Goal: Task Accomplishment & Management: Manage account settings

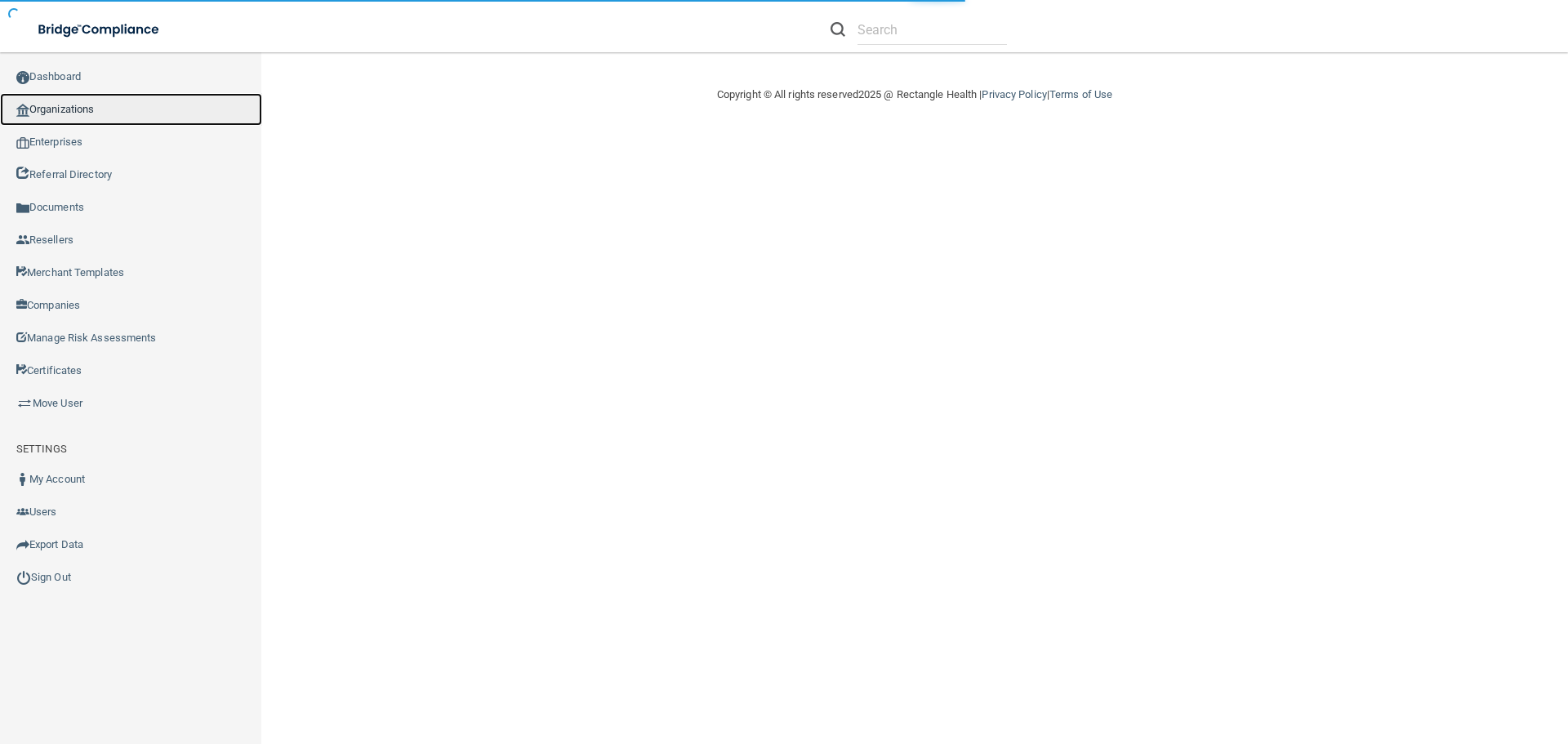
click at [187, 95] on link "Organizations" at bounding box center [131, 109] width 262 height 33
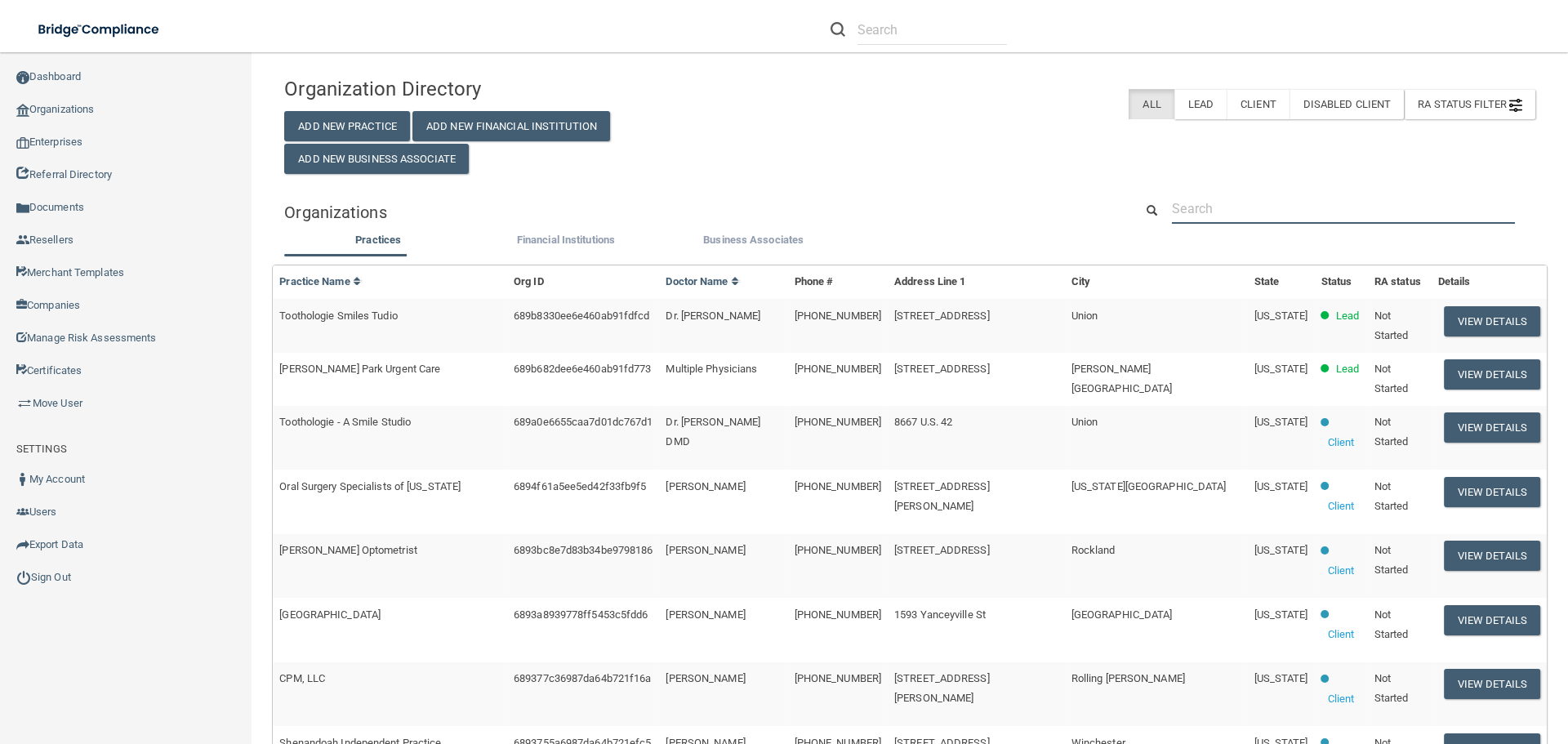
click at [1212, 207] on input "text" at bounding box center [1344, 208] width 343 height 30
paste input "Tempe Dentistry"
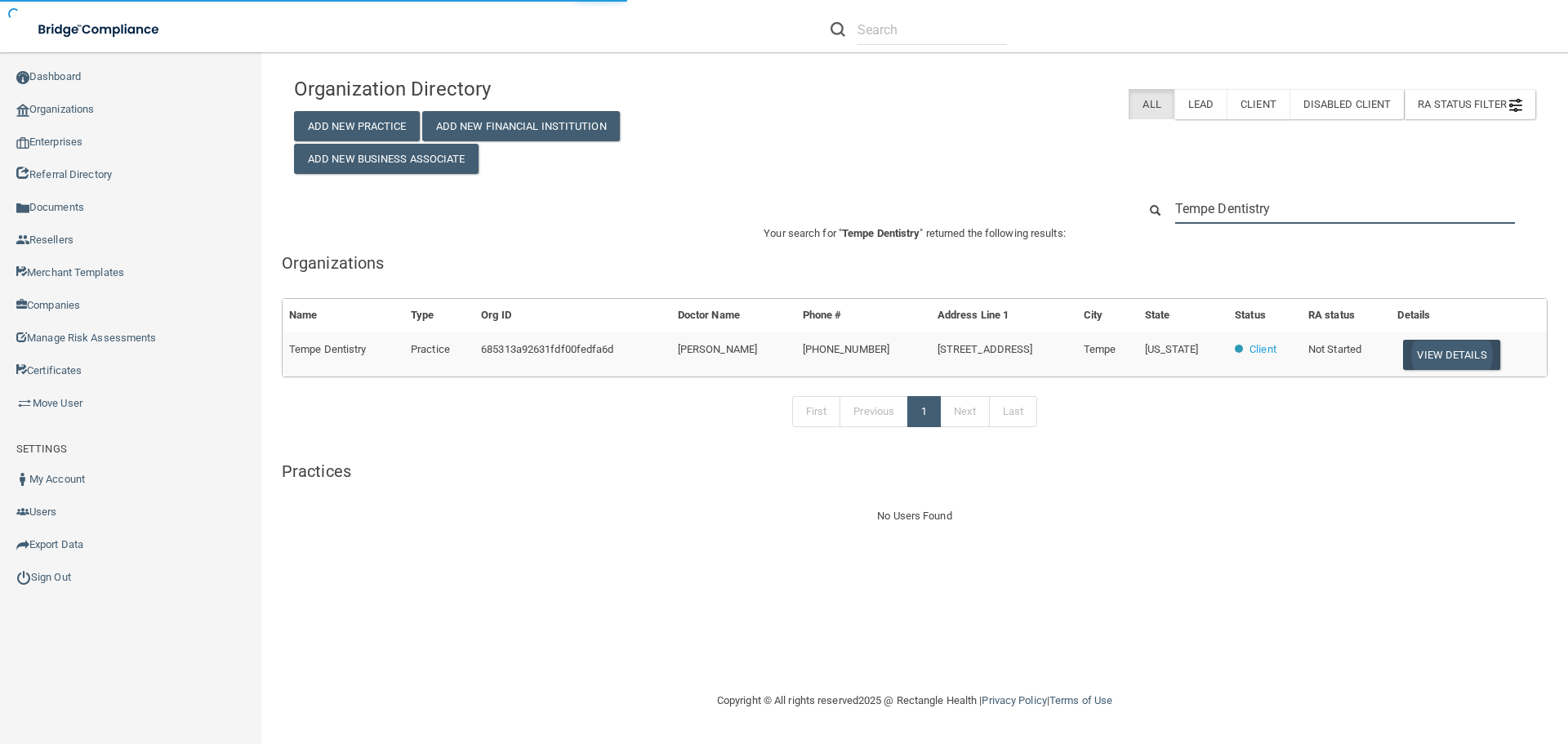
type input "Tempe Dentistry"
click at [1428, 360] on button "View Details" at bounding box center [1450, 354] width 97 height 30
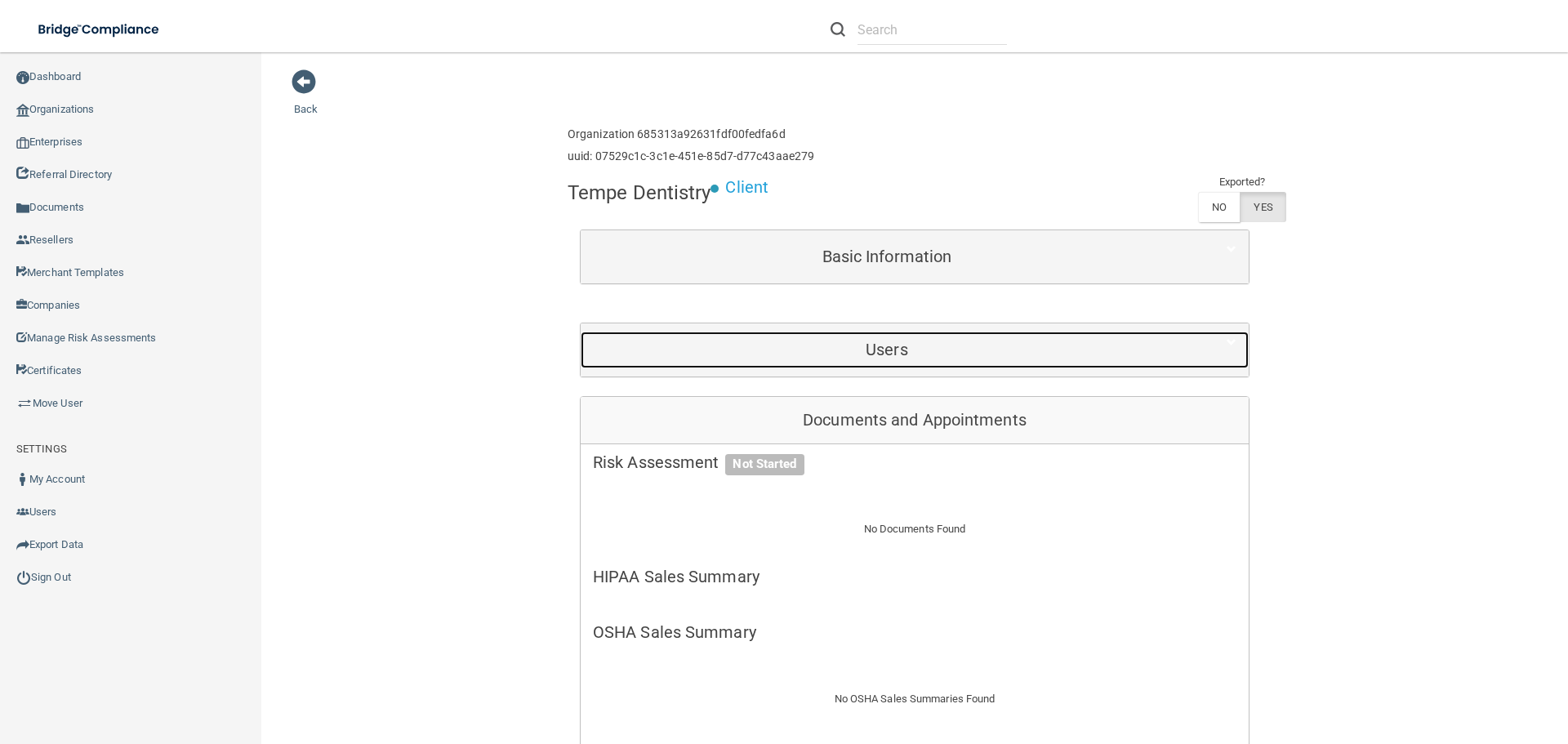
click at [917, 359] on div "Users" at bounding box center [887, 349] width 612 height 37
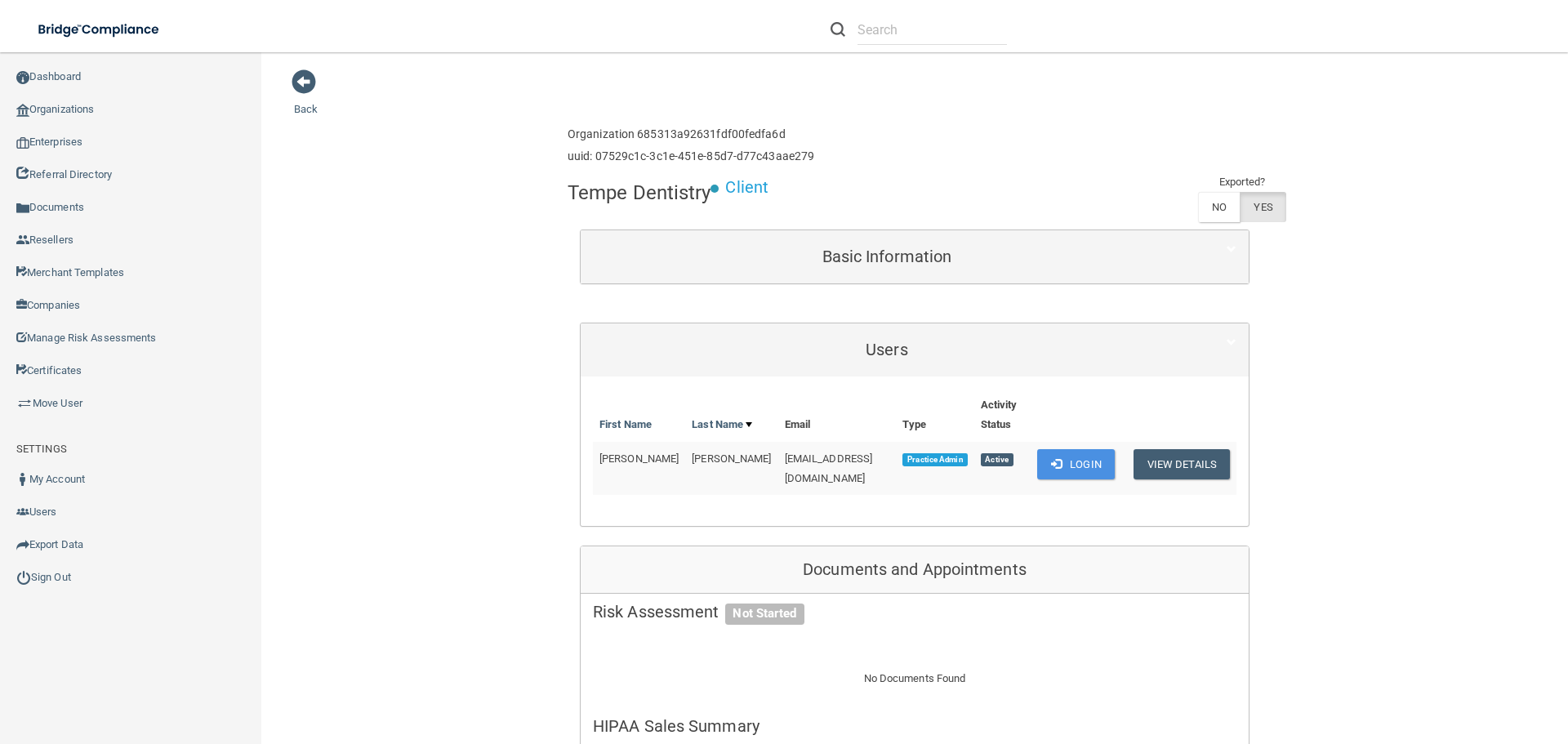
drag, startPoint x: 759, startPoint y: 468, endPoint x: 761, endPoint y: 457, distance: 11.2
click at [778, 468] on td "[EMAIL_ADDRESS][DOMAIN_NAME]" at bounding box center [837, 468] width 119 height 53
click at [785, 457] on span "[EMAIL_ADDRESS][DOMAIN_NAME]" at bounding box center [829, 468] width 88 height 32
click at [785, 458] on span "[EMAIL_ADDRESS][DOMAIN_NAME]" at bounding box center [829, 468] width 88 height 32
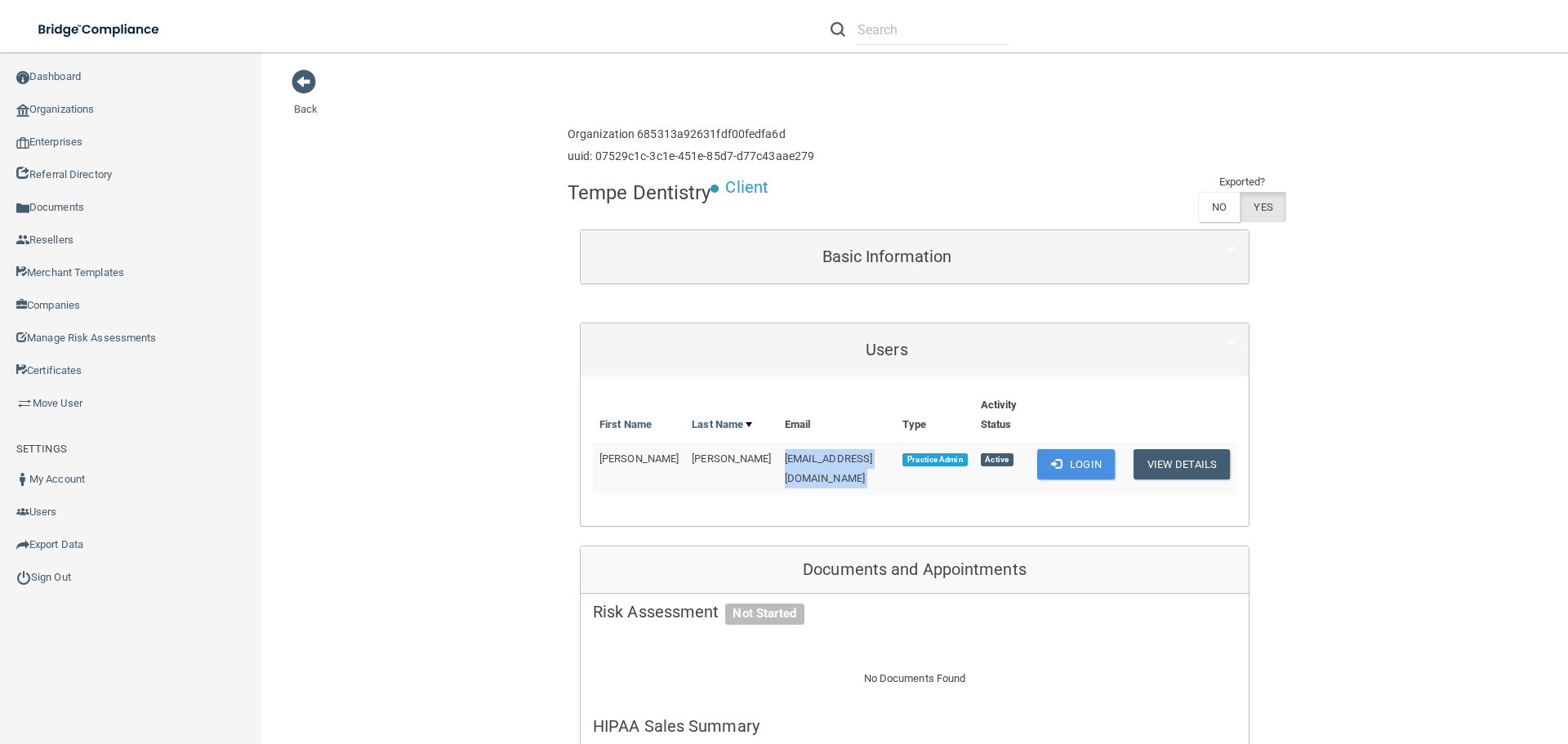
copy td "[EMAIL_ADDRESS][DOMAIN_NAME]"
click at [312, 89] on span at bounding box center [303, 82] width 25 height 25
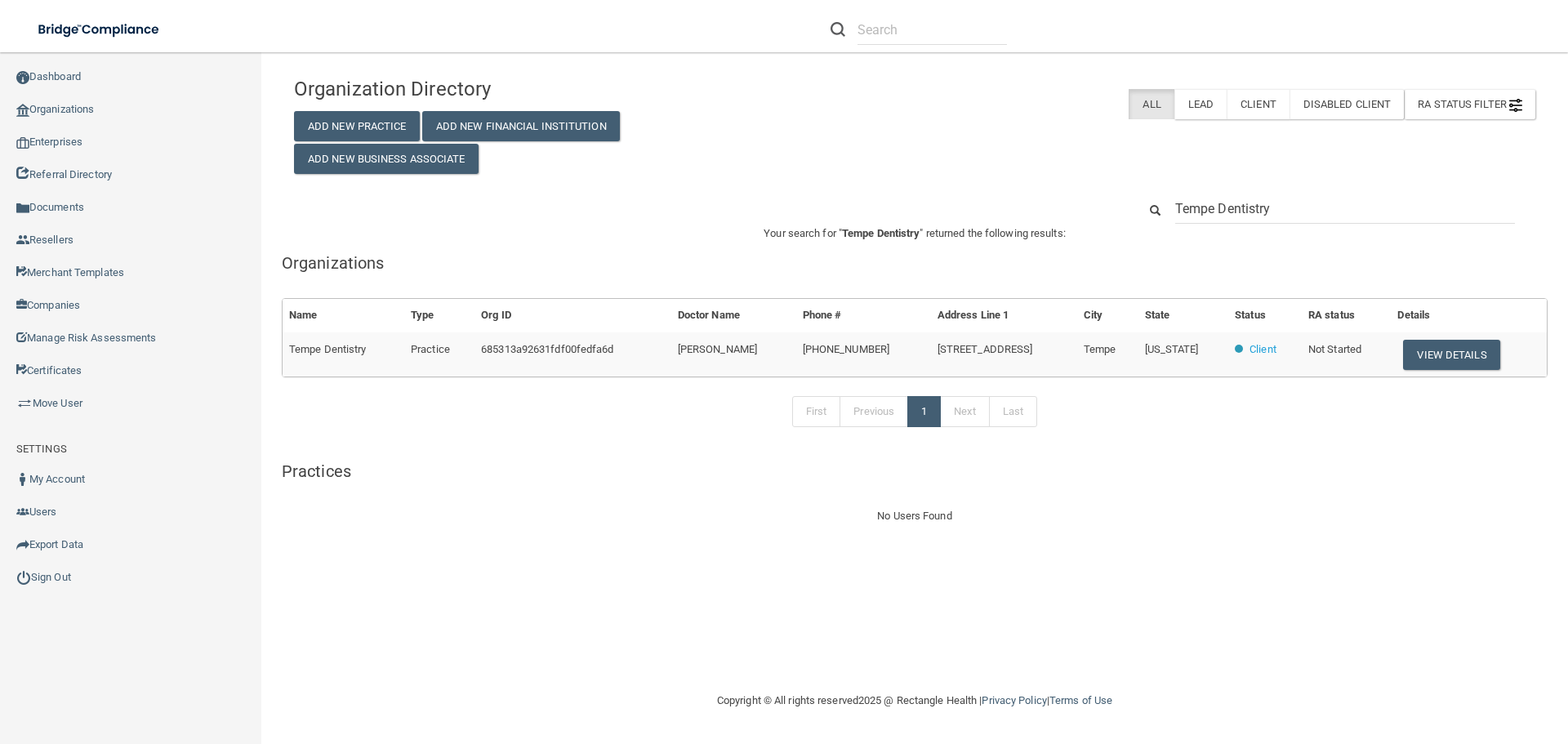
click at [1291, 200] on input "Tempe Dentistry" at bounding box center [1345, 208] width 339 height 30
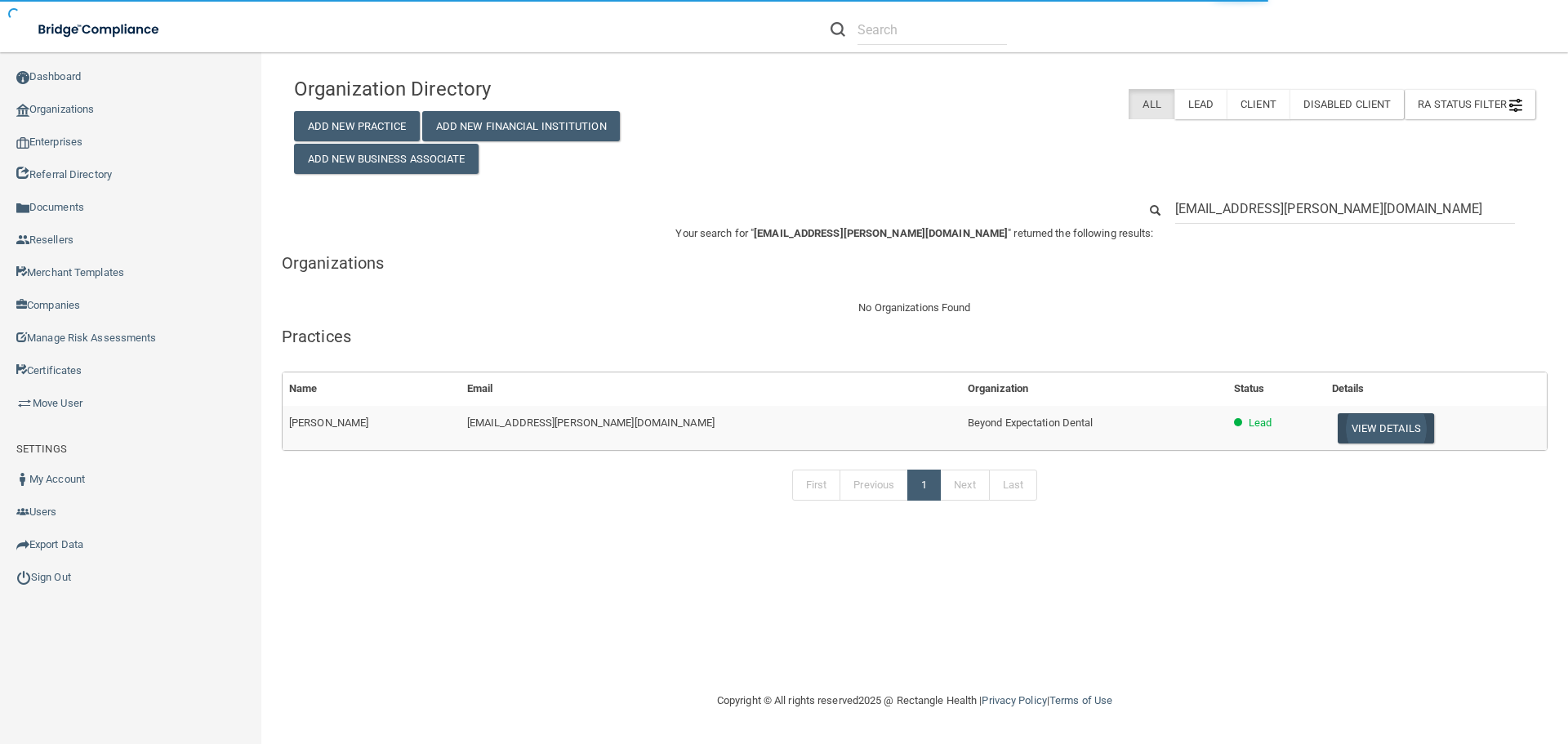
type input "[EMAIL_ADDRESS][PERSON_NAME][DOMAIN_NAME]"
click at [1338, 424] on button "View Details" at bounding box center [1385, 428] width 97 height 30
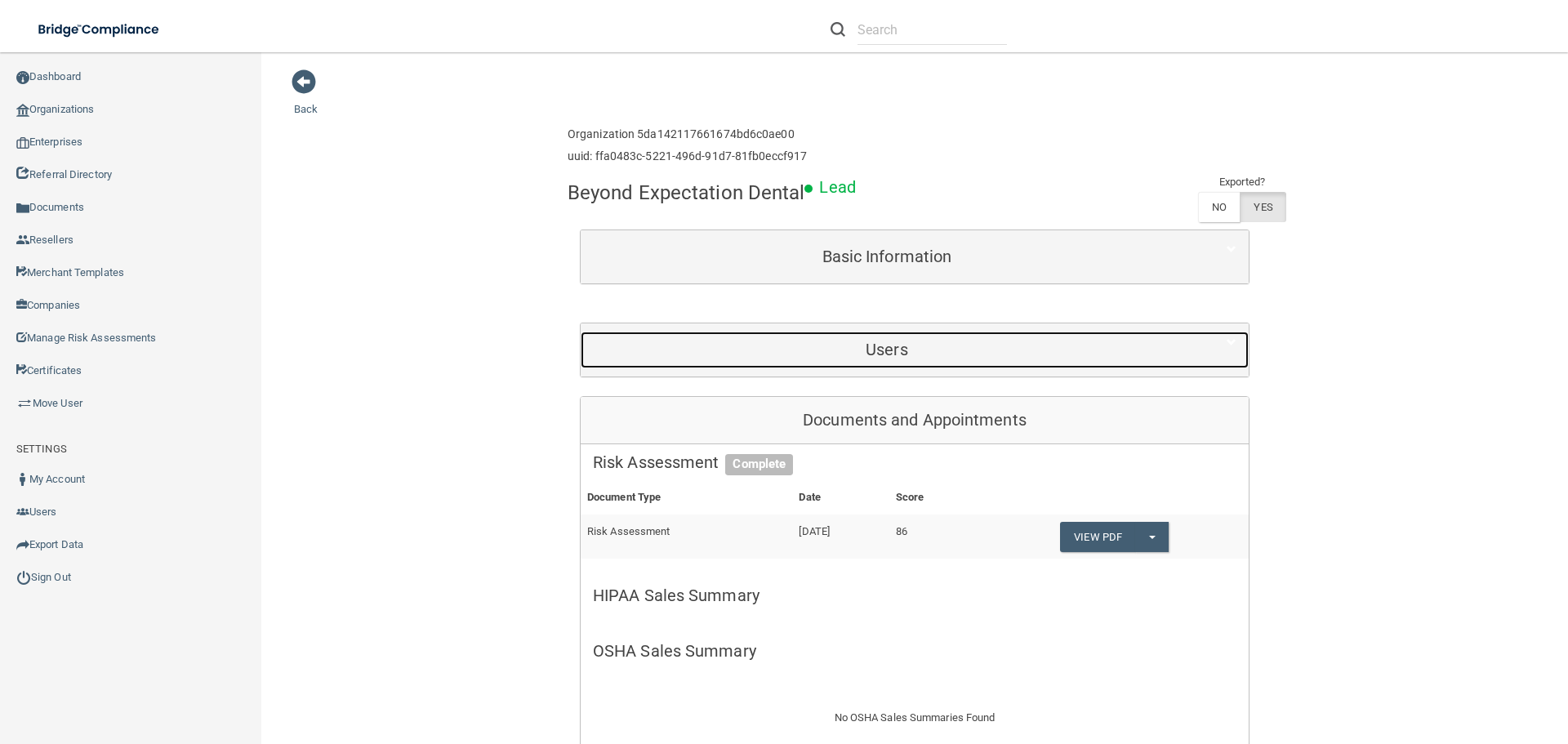
click at [1050, 357] on h5 "Users" at bounding box center [886, 349] width 588 height 18
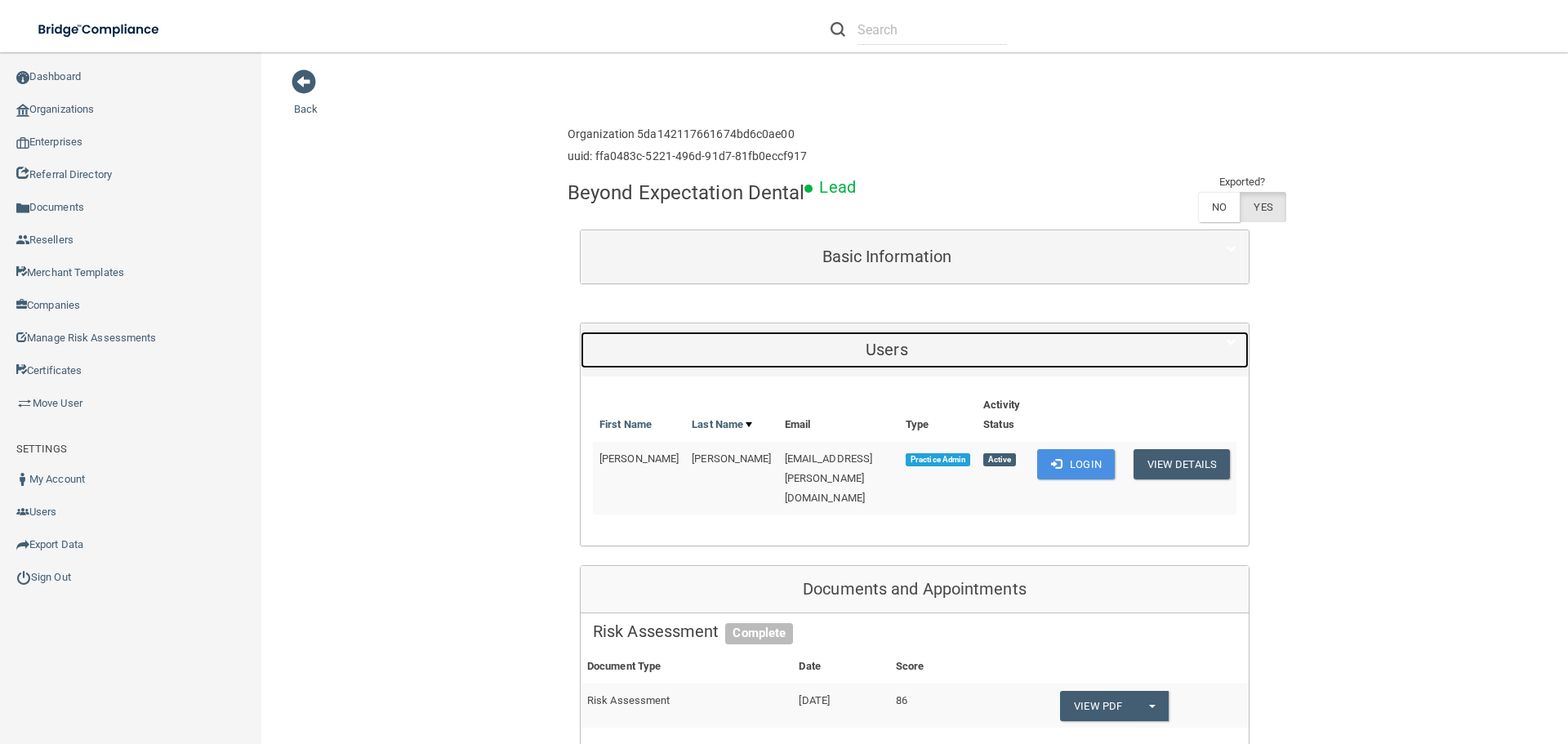
scroll to position [82, 0]
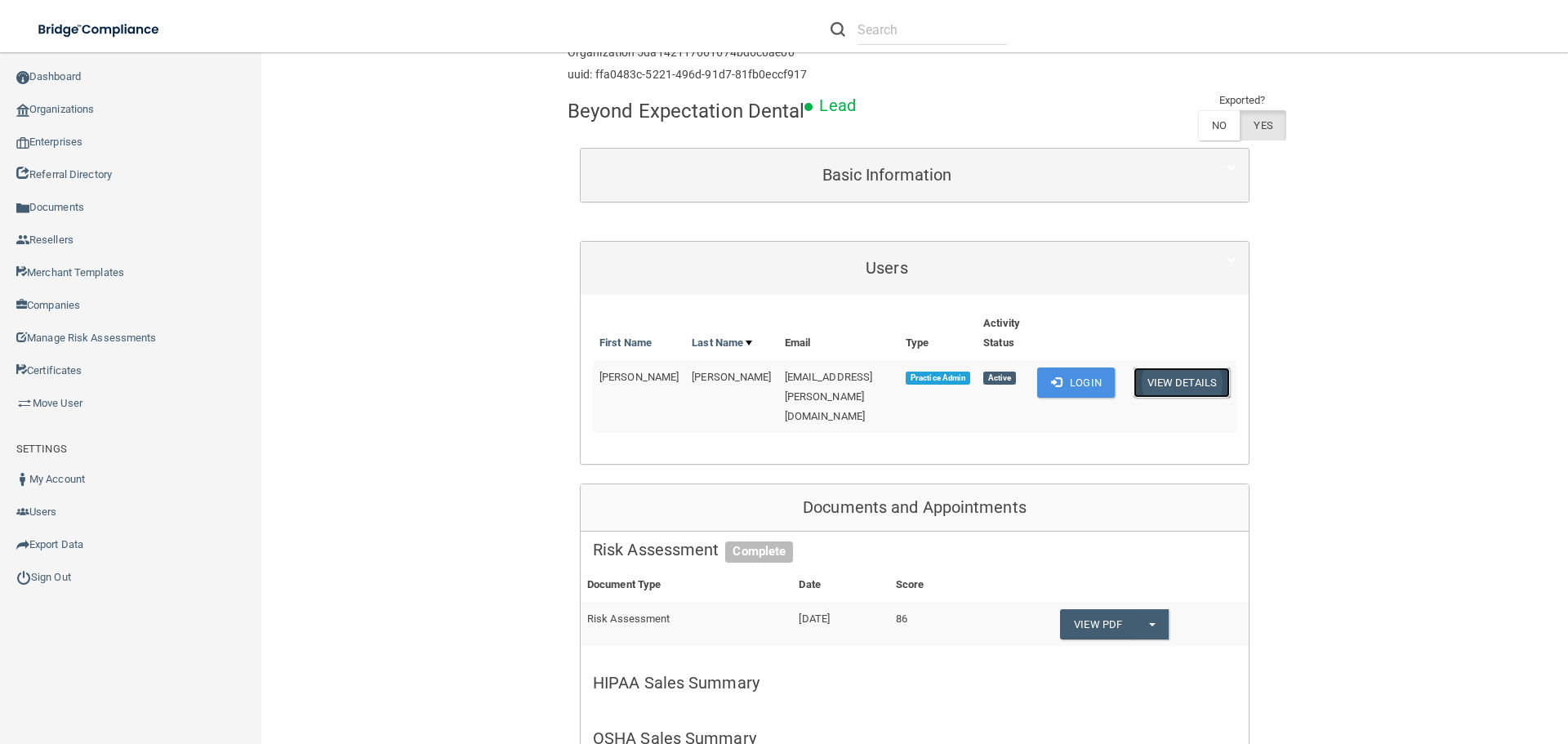
click at [1179, 367] on button "View Details" at bounding box center [1181, 382] width 97 height 30
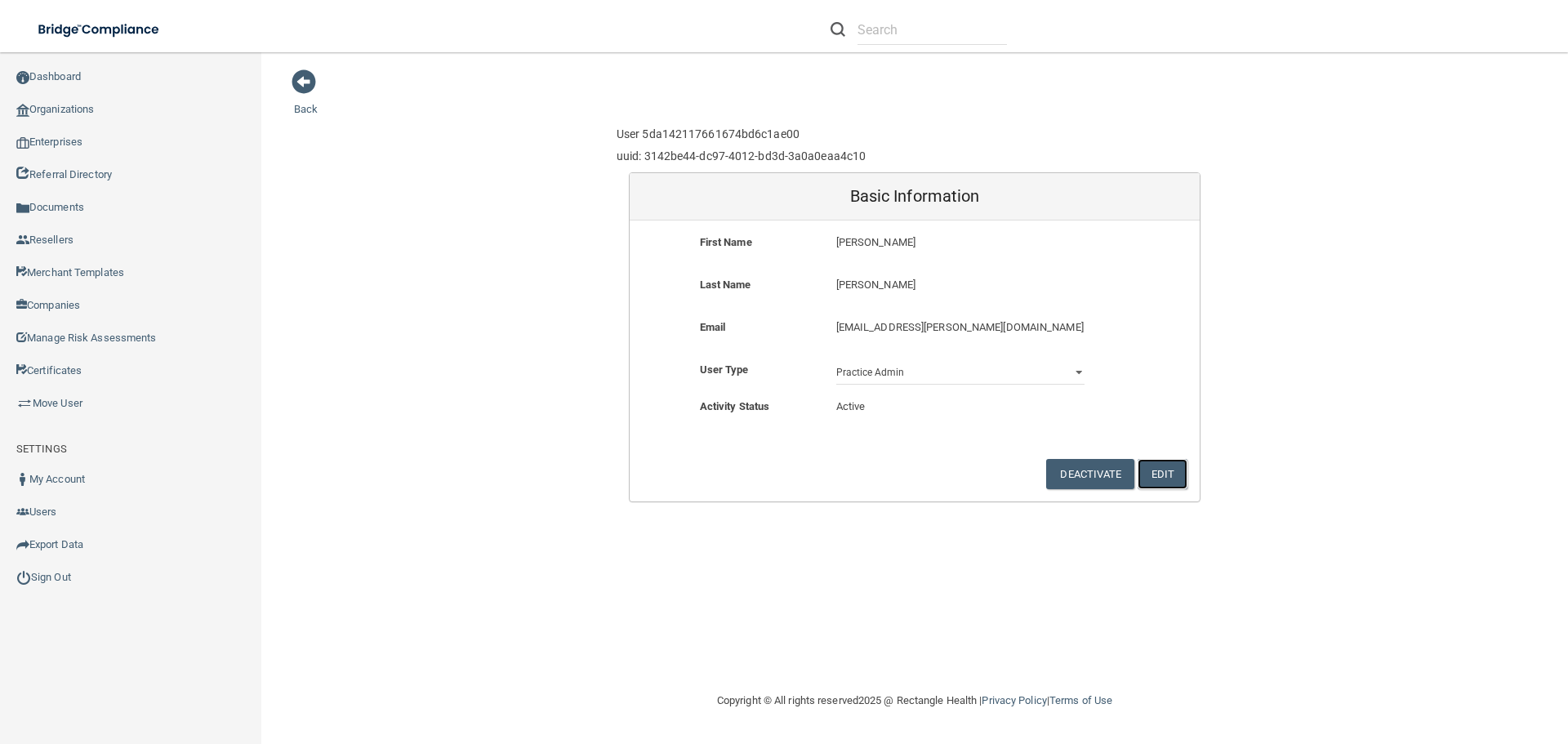
click at [1171, 474] on button "Edit" at bounding box center [1162, 474] width 50 height 30
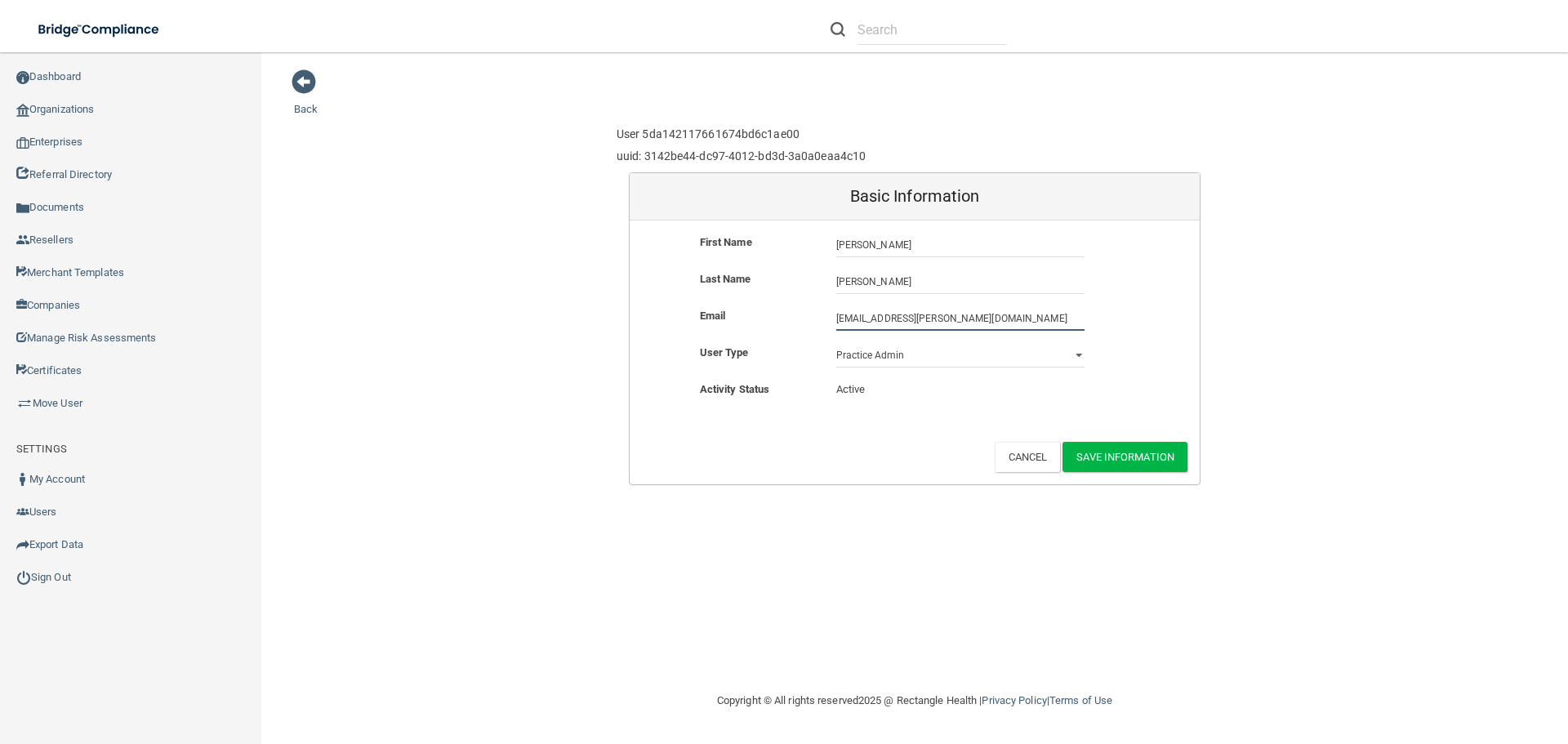
click at [1005, 326] on input "[EMAIL_ADDRESS][PERSON_NAME][DOMAIN_NAME]" at bounding box center [960, 318] width 248 height 25
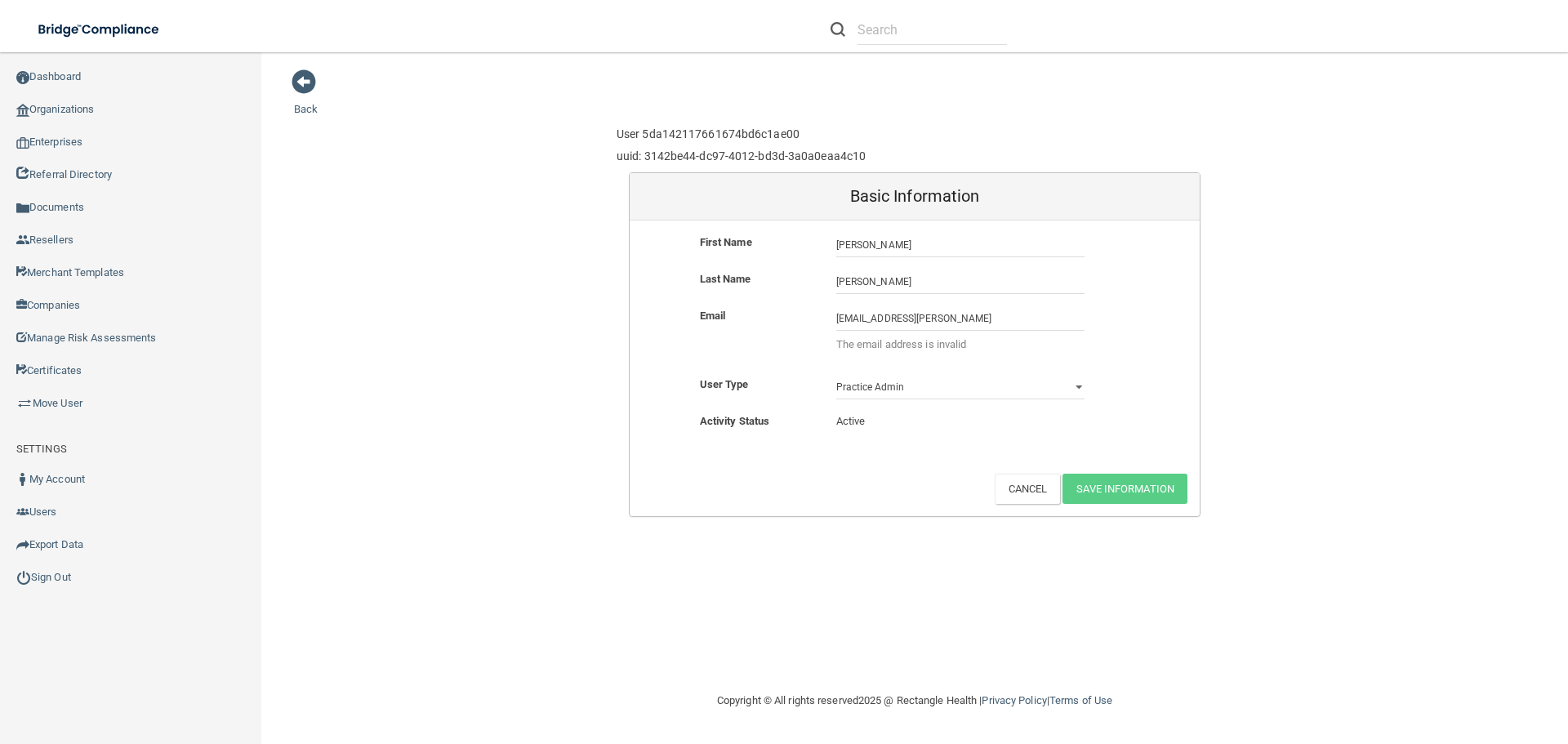
click at [1156, 454] on form "First Name [PERSON_NAME] Last Name [PERSON_NAME] Email [EMAIL_ADDRESS][PERSON_N…" at bounding box center [914, 368] width 570 height 295
click at [963, 315] on input "[EMAIL_ADDRESS][PERSON_NAME]" at bounding box center [960, 318] width 248 height 25
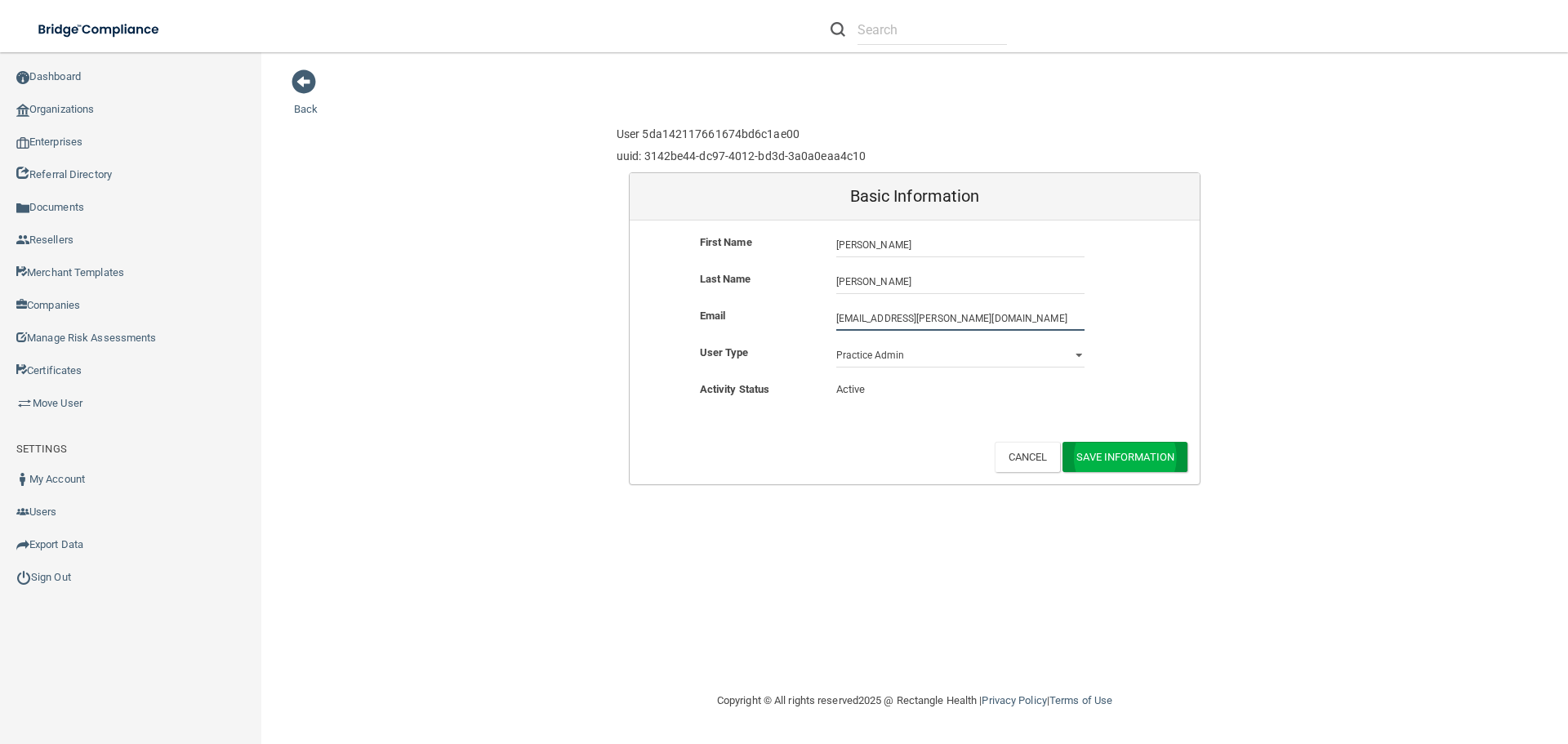
type input "[EMAIL_ADDRESS][PERSON_NAME][DOMAIN_NAME]"
click at [1140, 465] on button "Save Information" at bounding box center [1124, 457] width 125 height 30
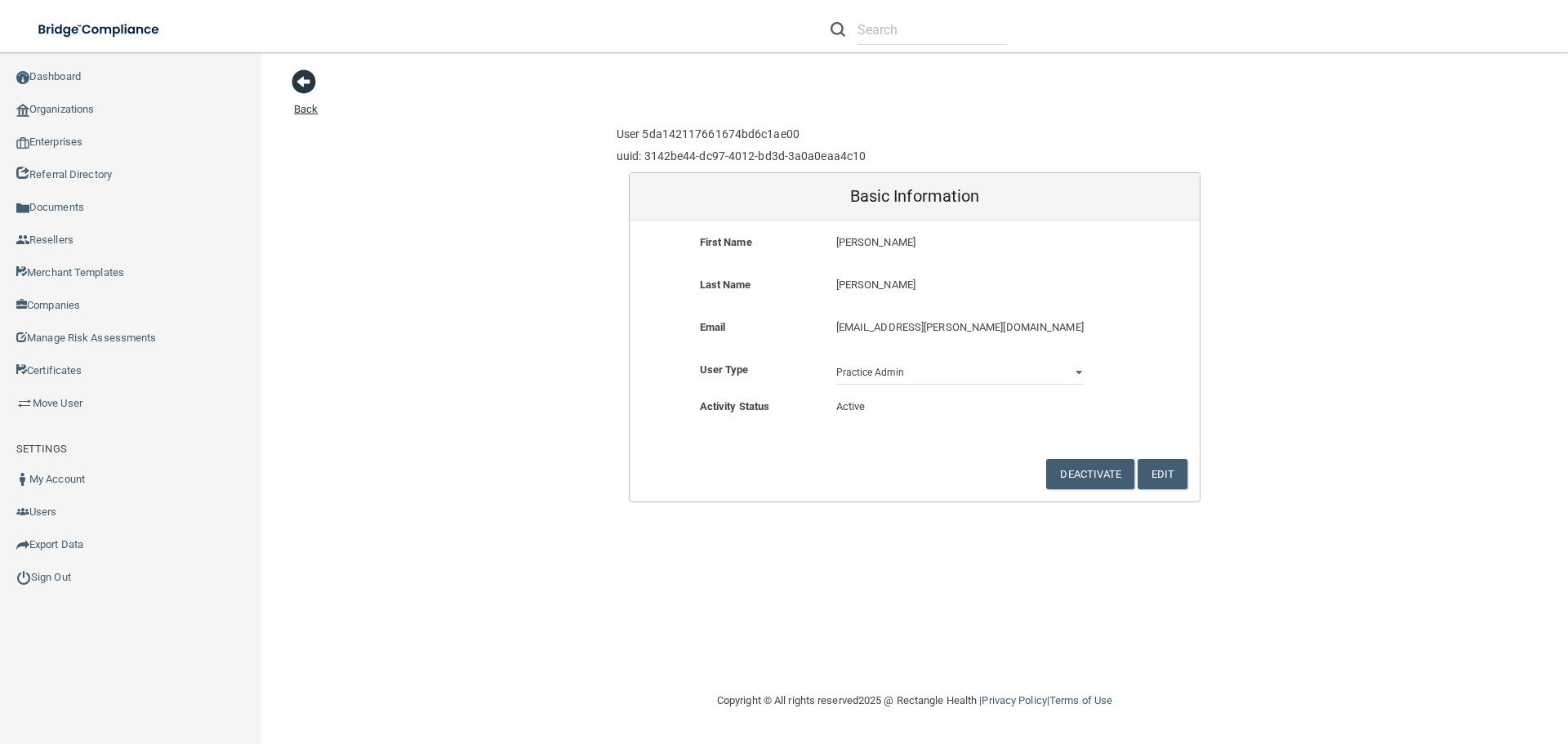
click at [308, 94] on span at bounding box center [303, 82] width 25 height 25
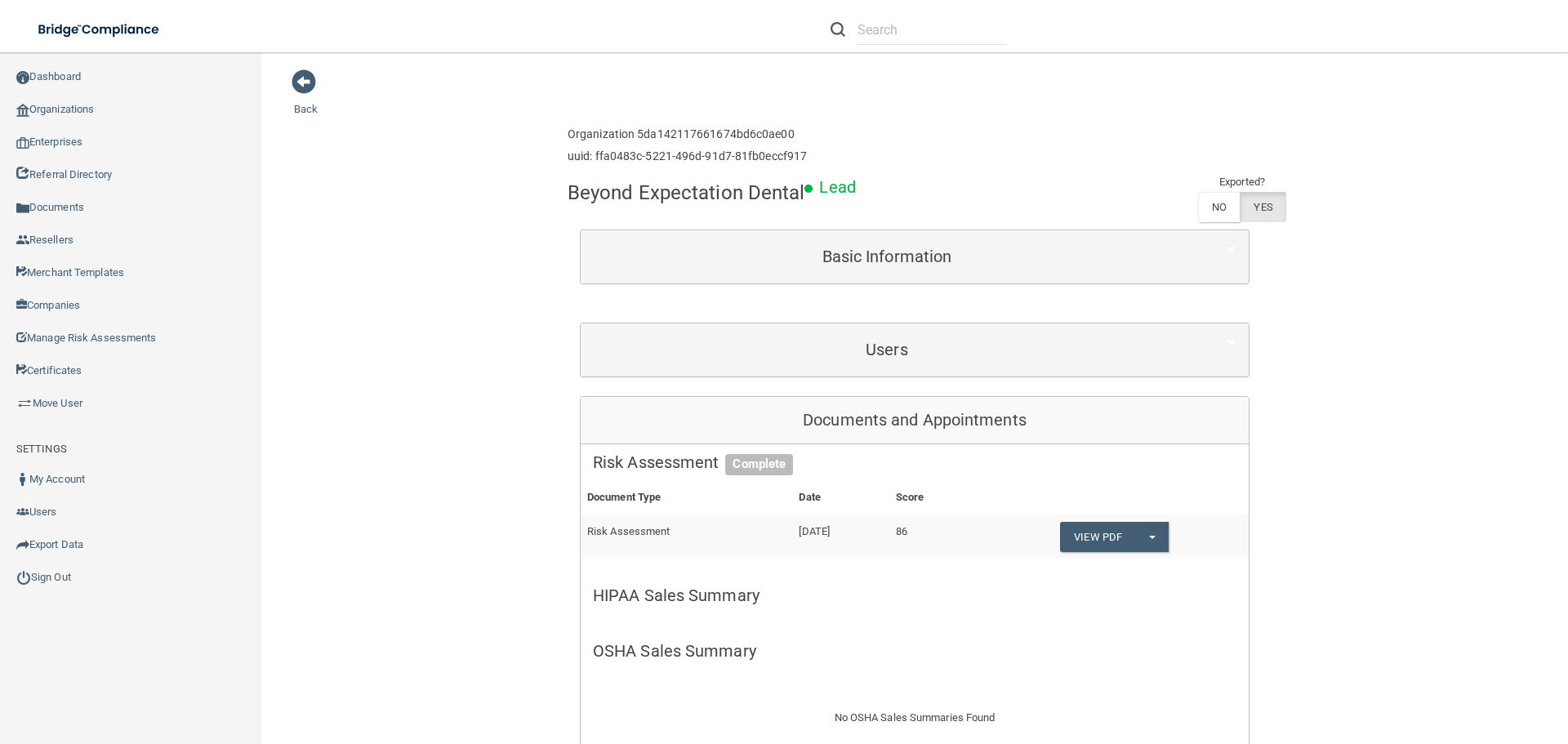
click at [312, 106] on link "Back" at bounding box center [306, 99] width 24 height 32
click at [200, 110] on link "Organizations" at bounding box center [131, 109] width 262 height 33
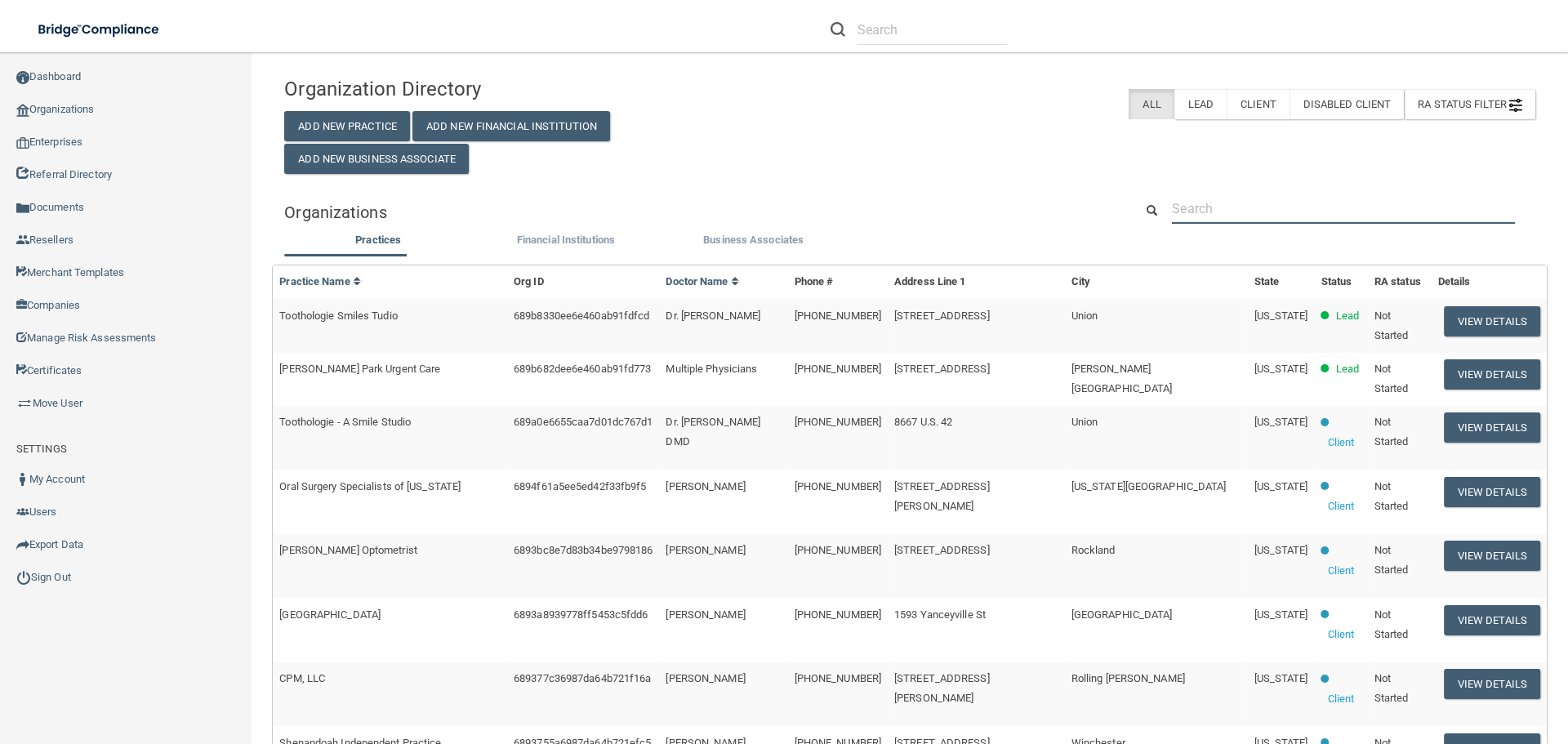
click at [1237, 218] on input "text" at bounding box center [1344, 208] width 343 height 30
paste input "Tempe Dentistry"
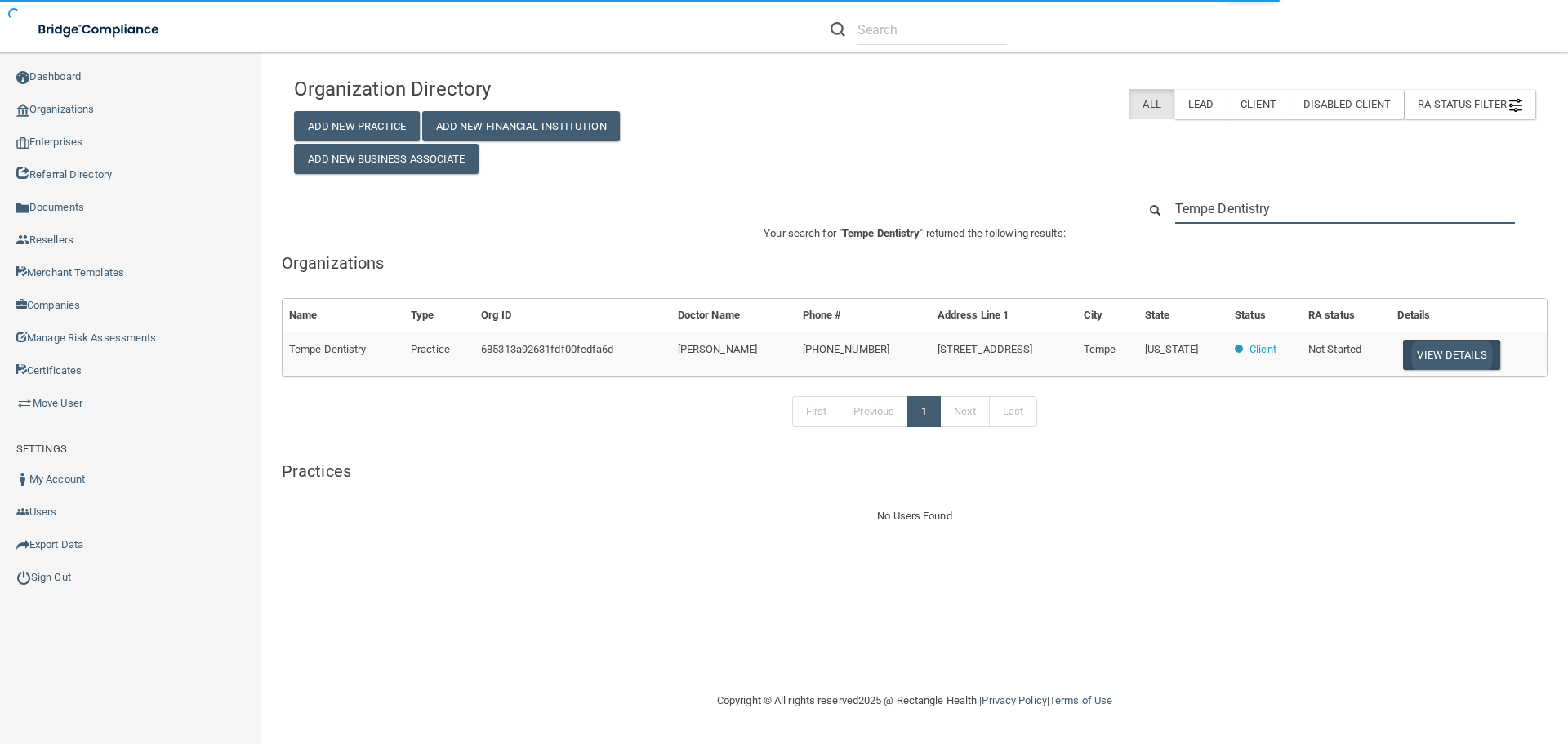
type input "Tempe Dentistry"
click at [1450, 356] on button "View Details" at bounding box center [1450, 354] width 97 height 30
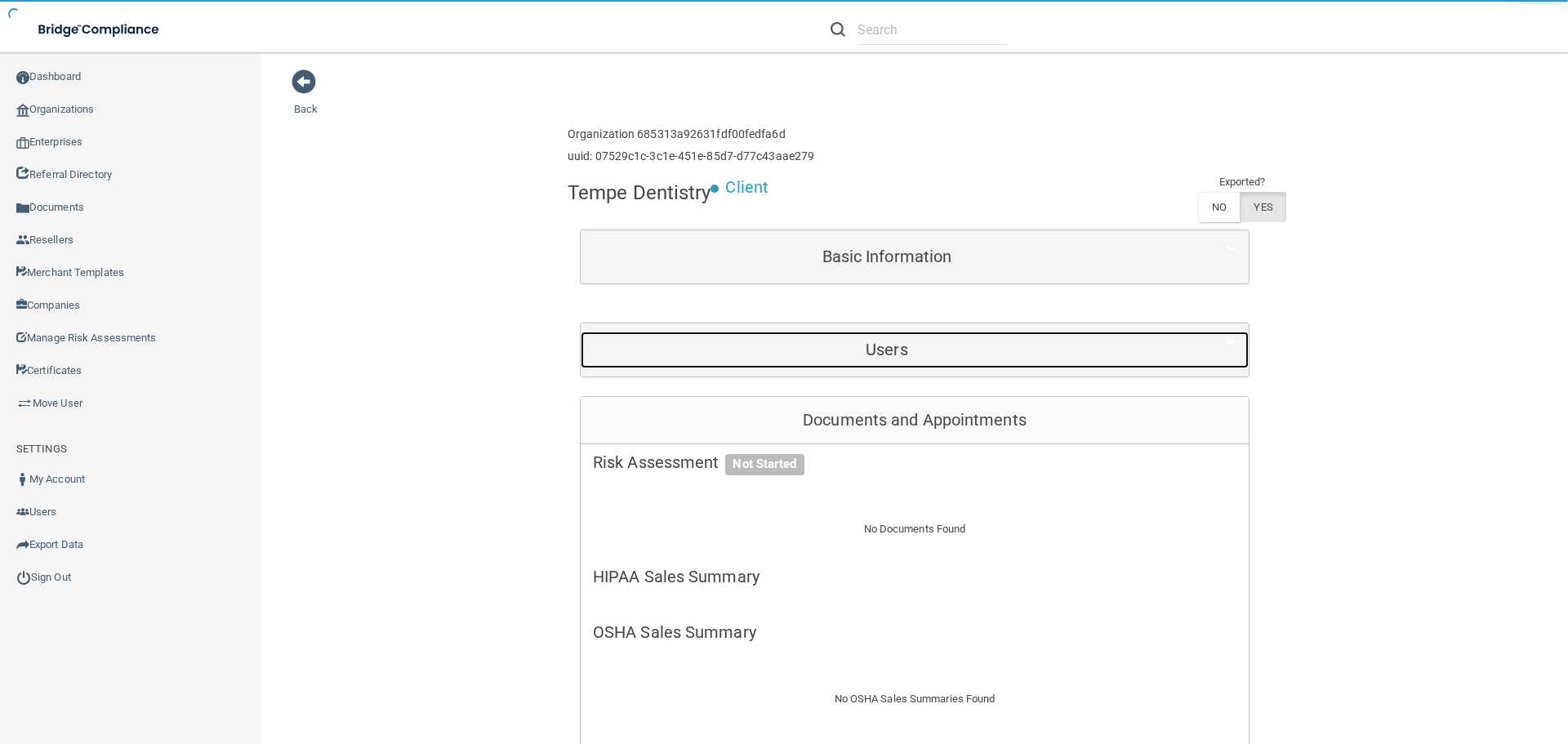
click at [856, 331] on div "Users" at bounding box center [887, 349] width 612 height 37
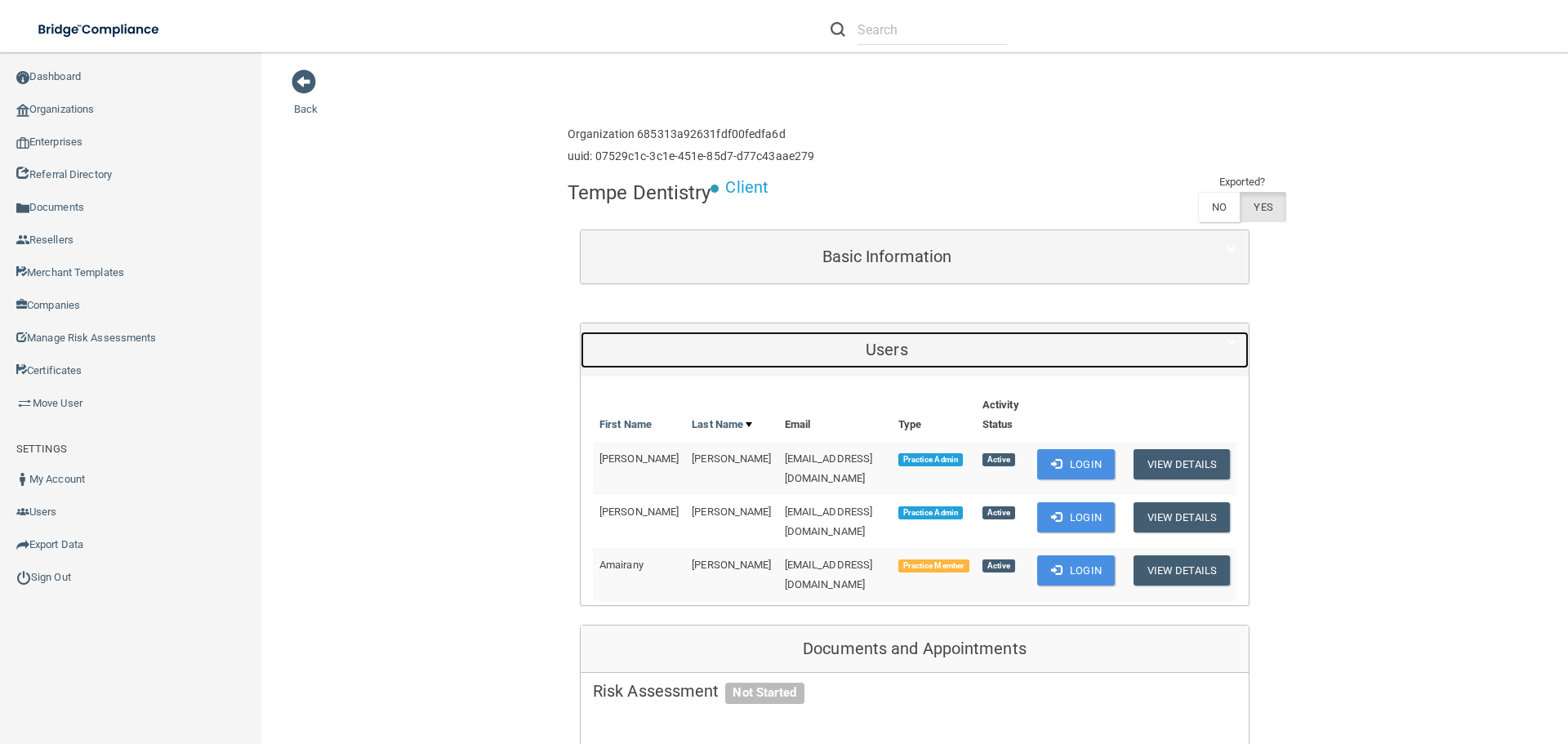
click at [848, 340] on div "Users" at bounding box center [887, 349] width 612 height 37
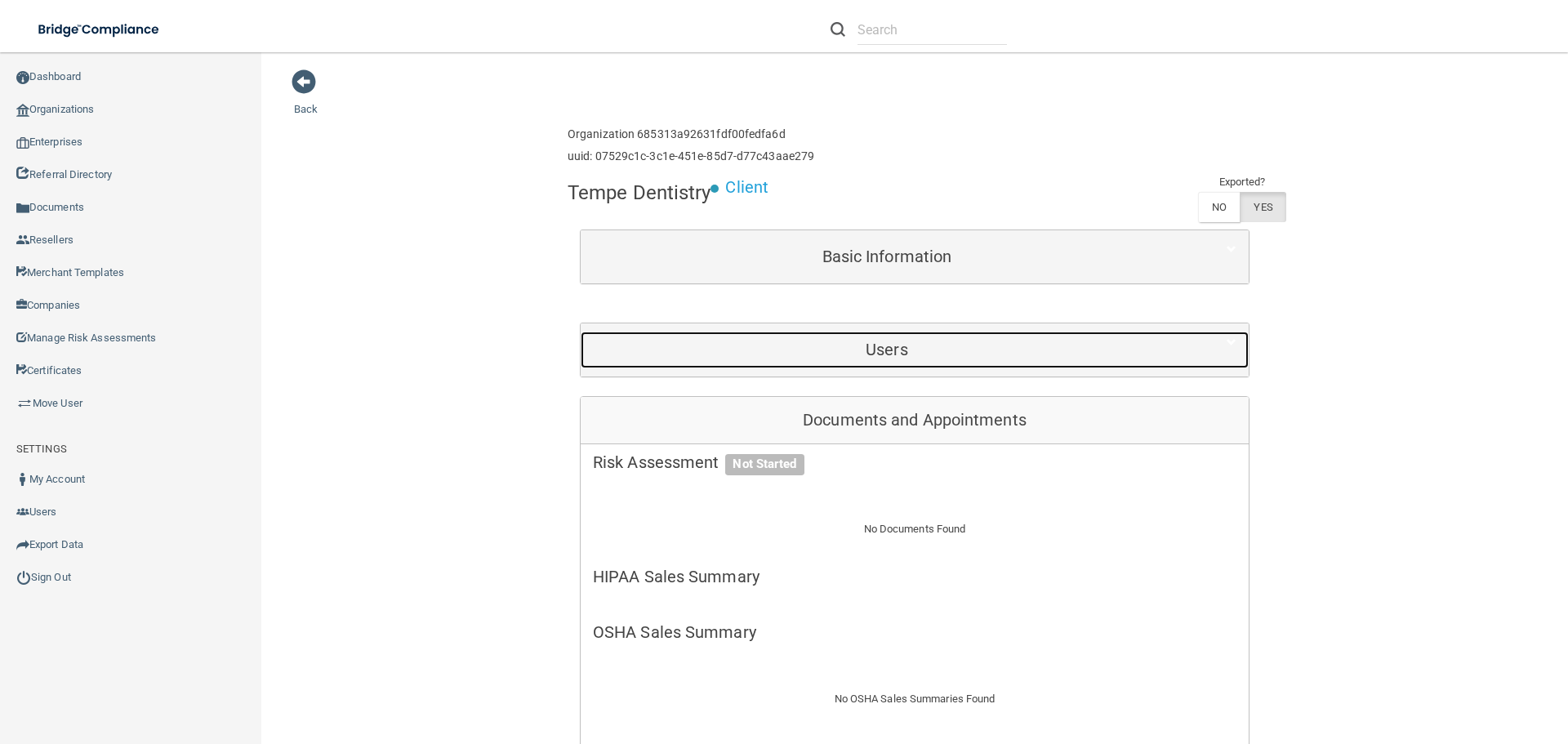
click at [832, 345] on h5 "Users" at bounding box center [886, 349] width 588 height 18
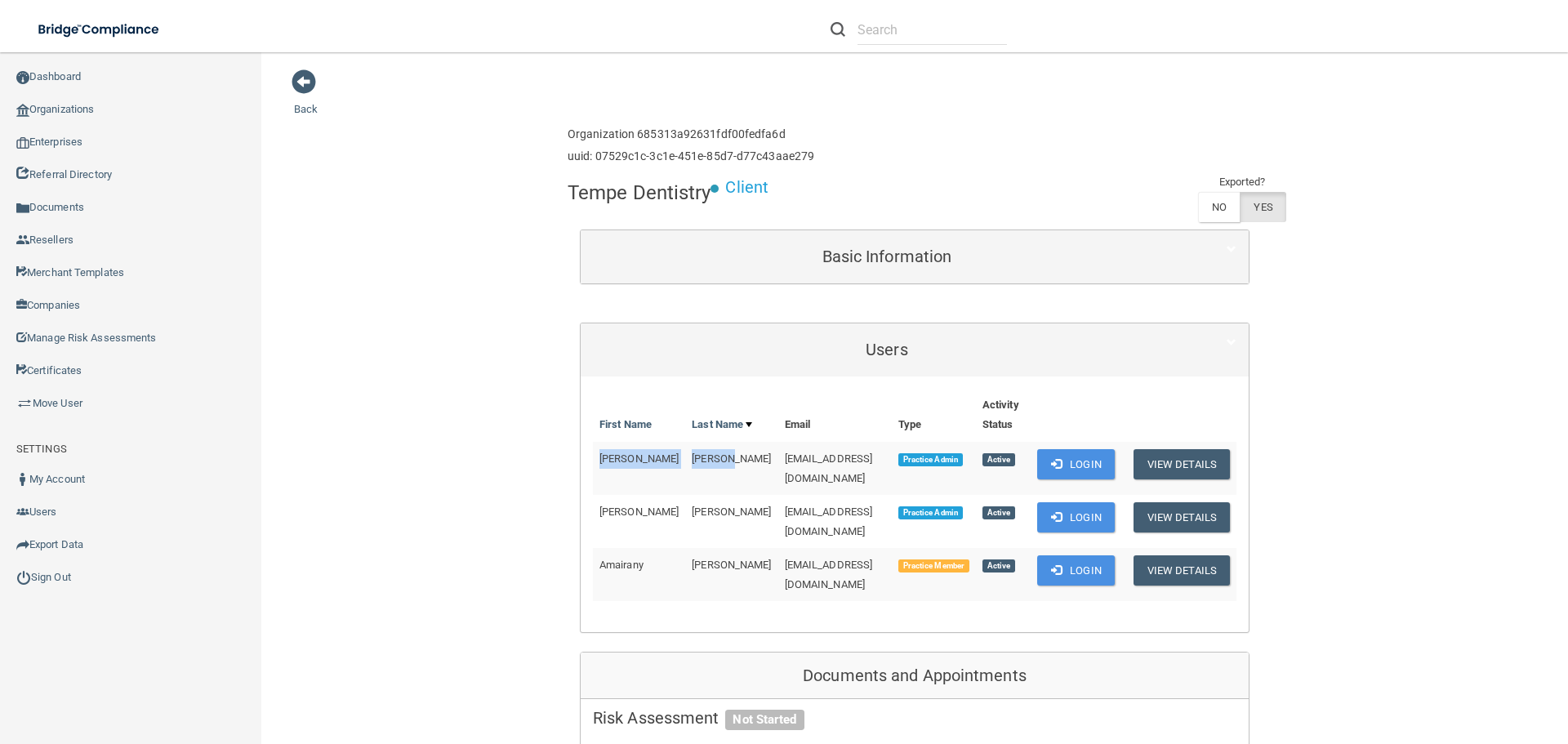
drag, startPoint x: 677, startPoint y: 459, endPoint x: 588, endPoint y: 462, distance: 89.1
click at [592, 462] on tr "[PERSON_NAME] [EMAIL_ADDRESS][DOMAIN_NAME] Practice Admin Active Login View Det…" at bounding box center [914, 468] width 643 height 53
copy tr "[PERSON_NAME]"
